Goal: Check status: Check status

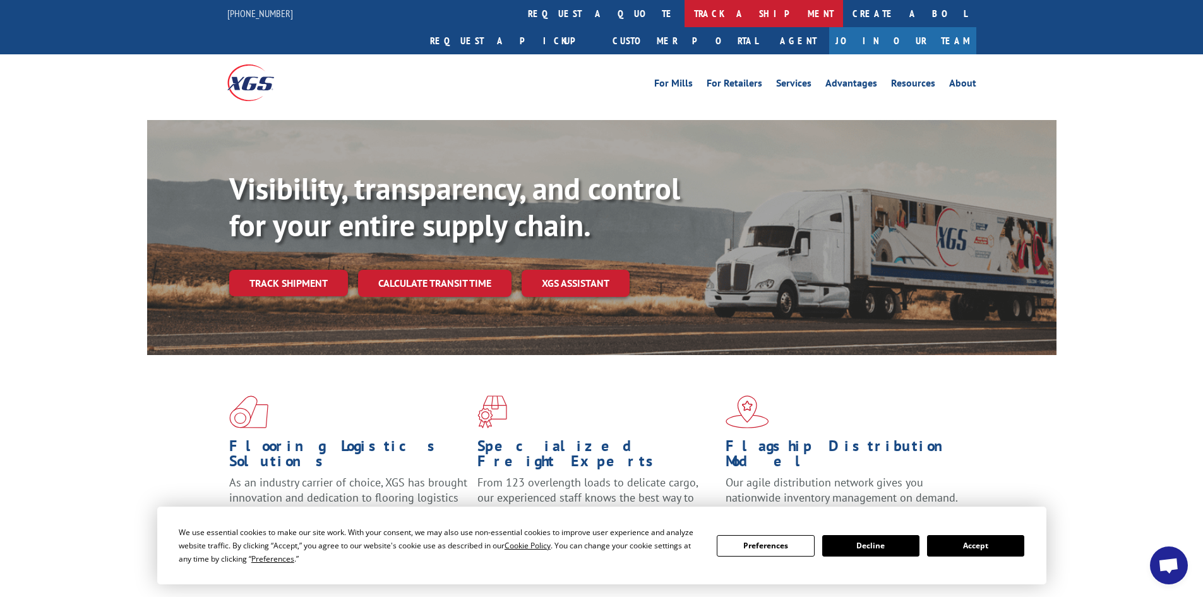
click at [685, 9] on link "track a shipment" at bounding box center [764, 13] width 159 height 27
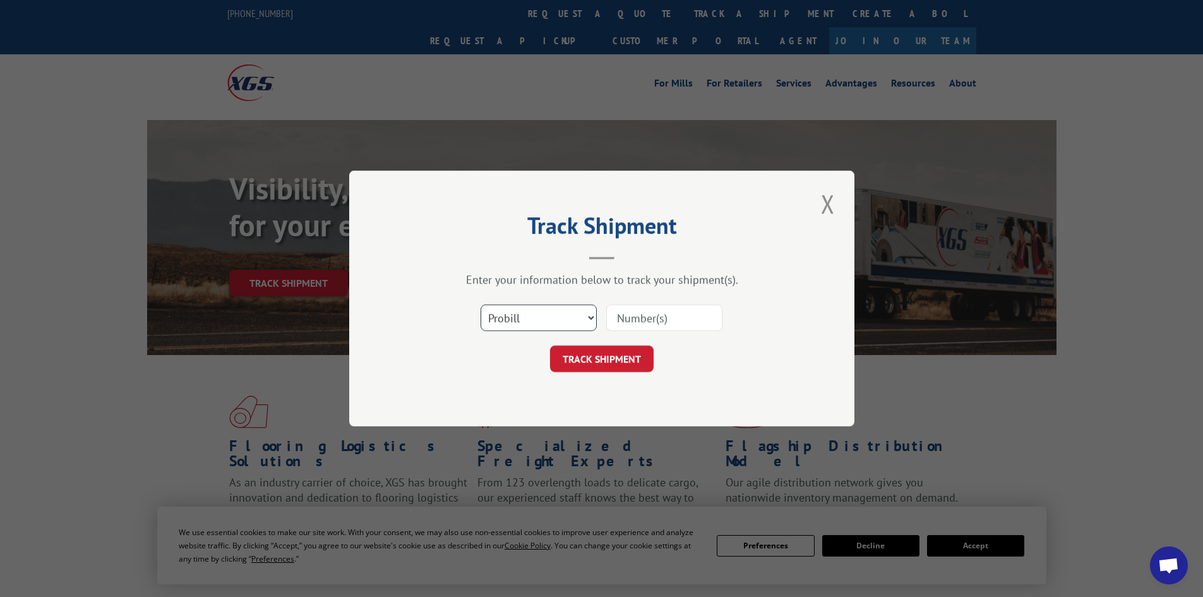
click at [533, 316] on select "Select category... Probill BOL PO" at bounding box center [539, 317] width 116 height 27
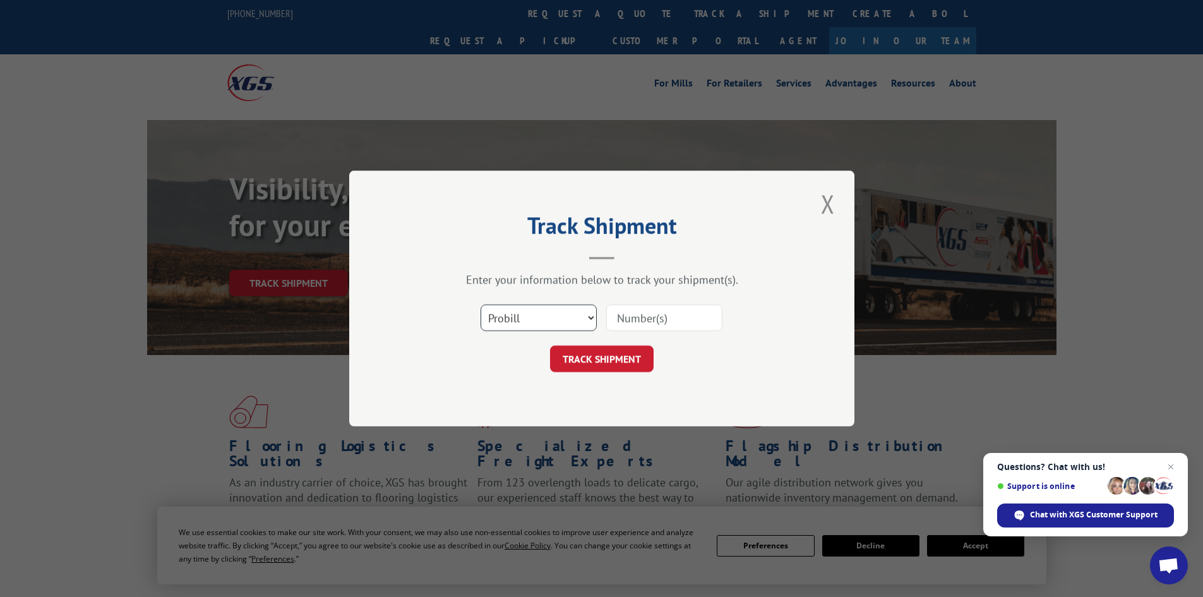
select select "bol"
click at [481, 304] on select "Select category... Probill BOL PO" at bounding box center [539, 317] width 116 height 27
click at [643, 321] on input at bounding box center [664, 317] width 116 height 27
click at [674, 322] on input at bounding box center [664, 317] width 116 height 27
click at [651, 320] on input at bounding box center [664, 317] width 116 height 27
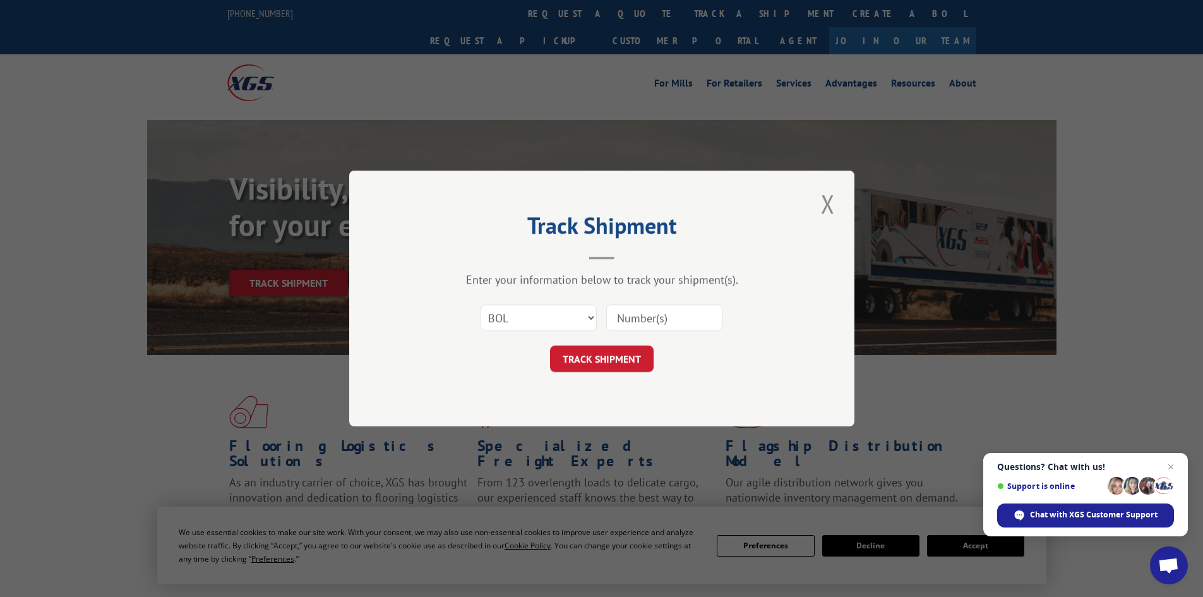
paste input "5956311"
type input "5956311"
click at [612, 360] on button "TRACK SHIPMENT" at bounding box center [602, 358] width 104 height 27
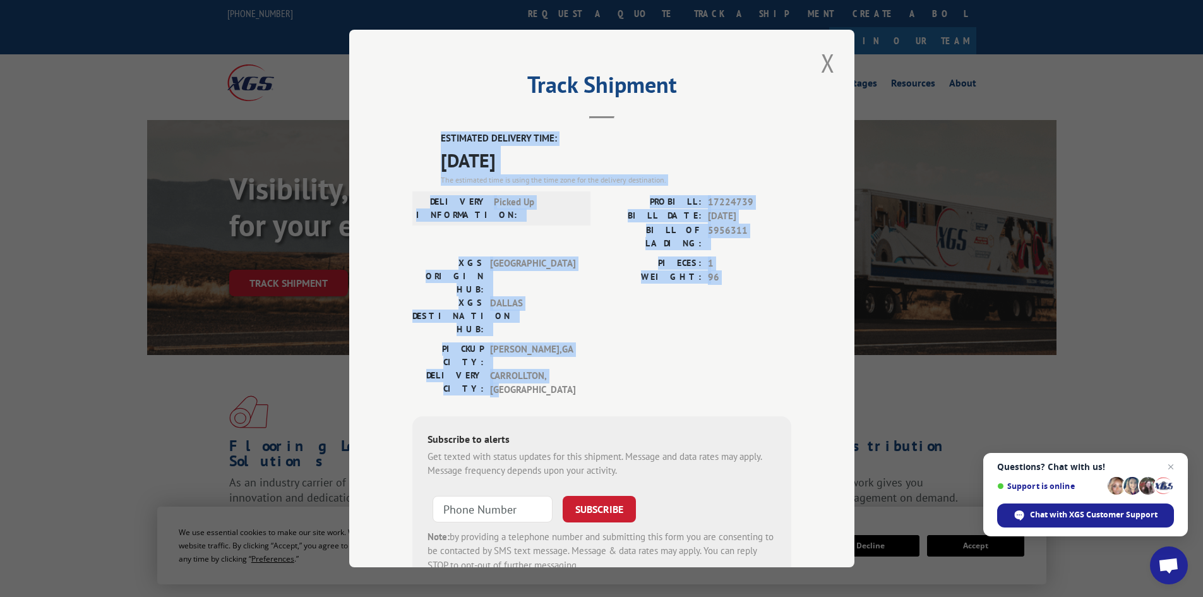
drag, startPoint x: 434, startPoint y: 134, endPoint x: 561, endPoint y: 316, distance: 222.2
click at [563, 317] on div "ESTIMATED DELIVERY TIME: [DATE] The estimated time is using the time zone for t…" at bounding box center [601, 359] width 379 height 456
copy div "ESTIMATED DELIVERY TIME: [DATE] The estimated time is using the time zone for t…"
click at [829, 65] on button "Close modal" at bounding box center [827, 62] width 21 height 35
